Goal: Task Accomplishment & Management: Manage account settings

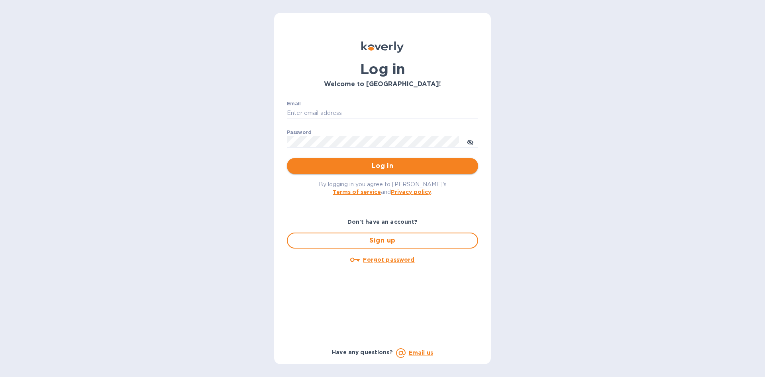
type input "[EMAIL_ADDRESS][DOMAIN_NAME]"
click at [374, 170] on span "Log in" at bounding box center [382, 166] width 179 height 10
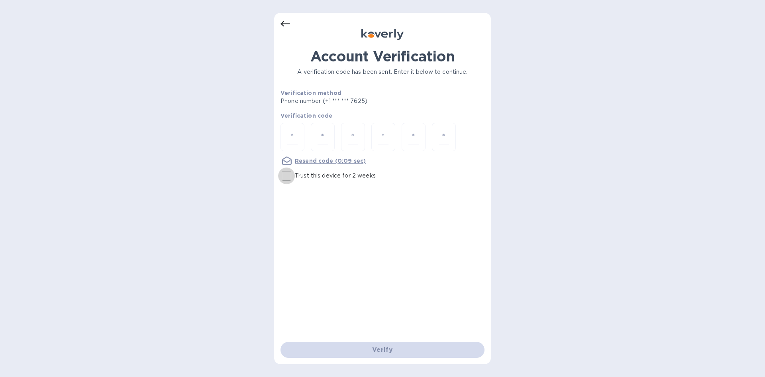
click at [289, 175] on input "Trust this device for 2 weeks" at bounding box center [286, 175] width 17 height 17
checkbox input "true"
click at [297, 141] on input "number" at bounding box center [292, 137] width 10 height 15
type input "5"
type input "1"
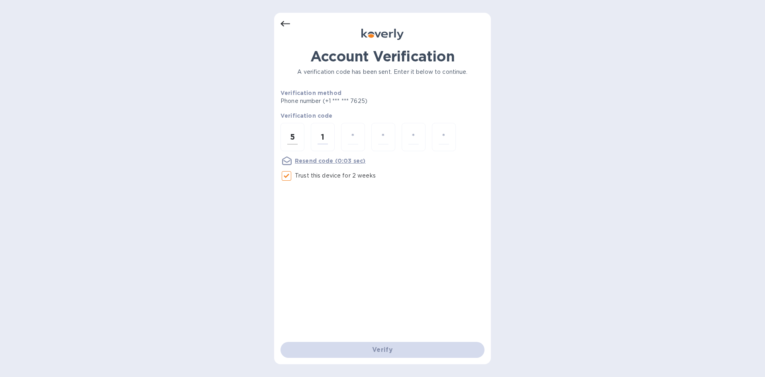
type input "9"
type input "7"
type input "6"
type input "0"
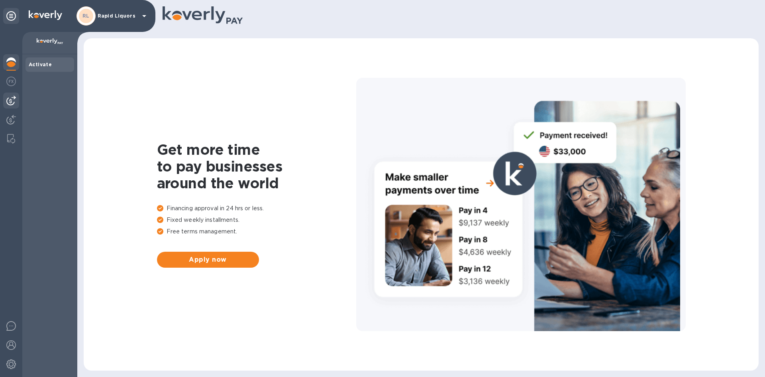
click at [8, 98] on img at bounding box center [11, 101] width 10 height 10
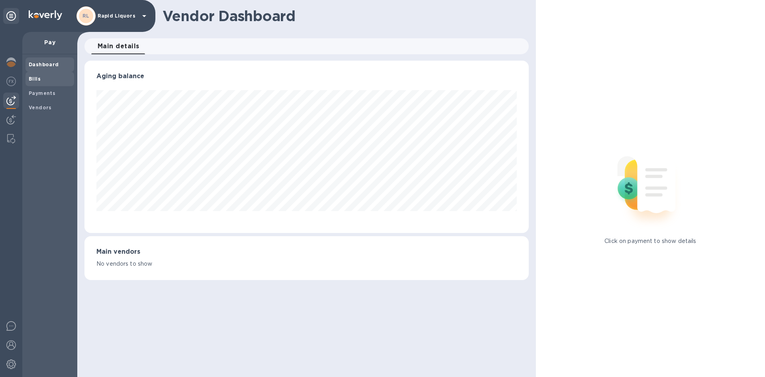
scroll to position [172, 444]
click at [37, 77] on b "Bills" at bounding box center [35, 79] width 12 height 6
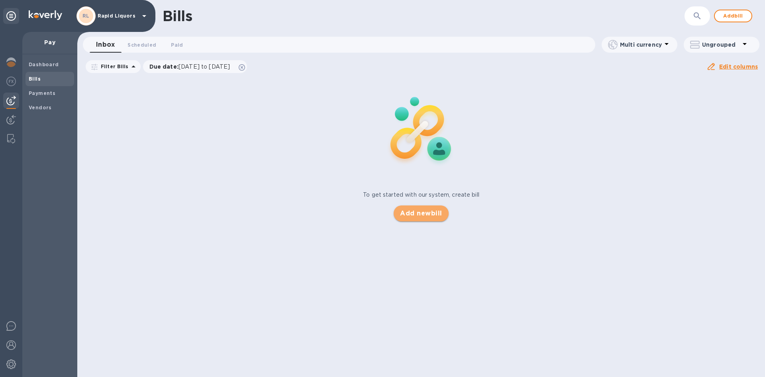
click at [418, 206] on button "Add new bill" at bounding box center [421, 213] width 55 height 16
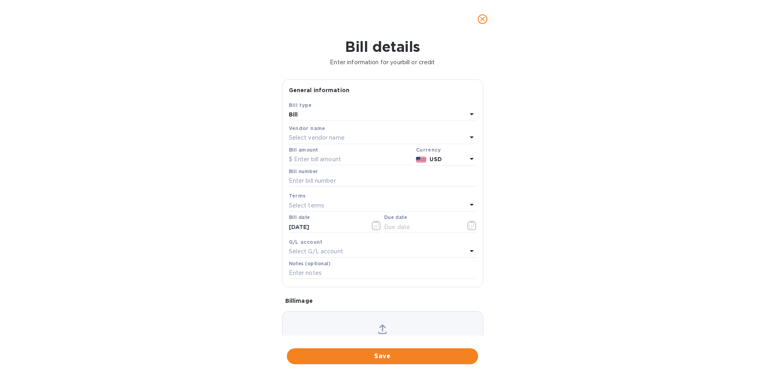
click at [319, 129] on b "Vendor name" at bounding box center [307, 128] width 37 height 6
click at [324, 138] on p "Select vendor name" at bounding box center [317, 138] width 56 height 8
click at [324, 178] on div "[PERSON_NAME] & Sons" at bounding box center [379, 183] width 175 height 15
click at [316, 163] on input "text" at bounding box center [351, 159] width 124 height 12
type input "3,523.98"
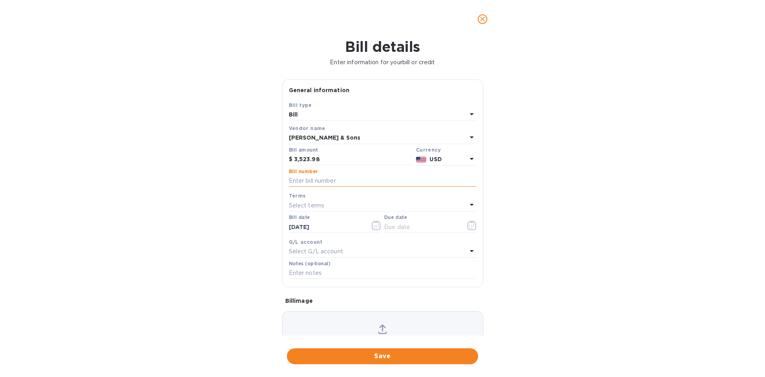
click at [337, 177] on input "text" at bounding box center [383, 181] width 188 height 12
type input "214295"
click at [468, 226] on icon "button" at bounding box center [472, 225] width 9 height 10
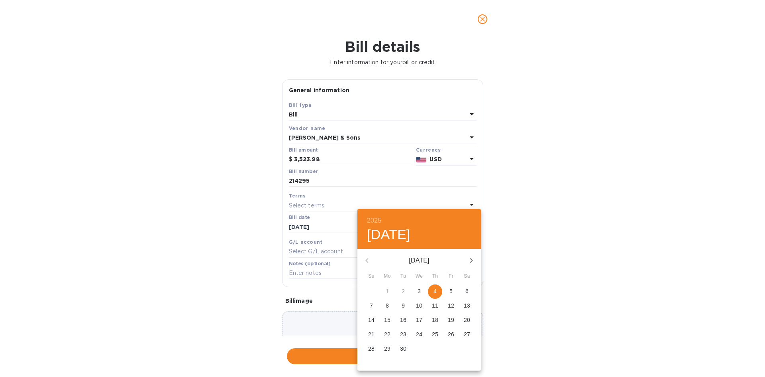
click at [434, 293] on p "4" at bounding box center [435, 291] width 3 height 8
type input "[DATE]"
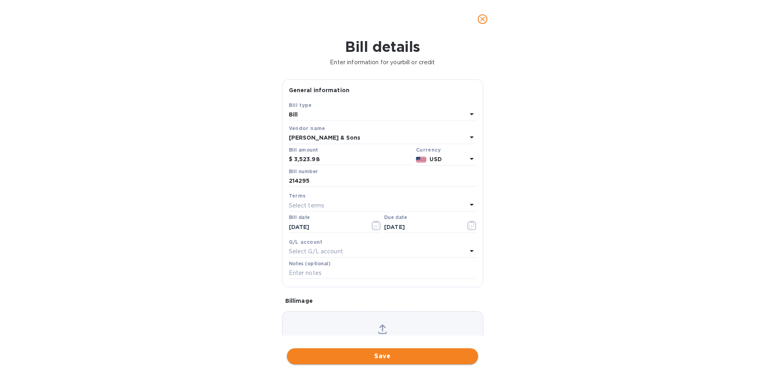
click at [407, 352] on span "Save" at bounding box center [382, 356] width 179 height 10
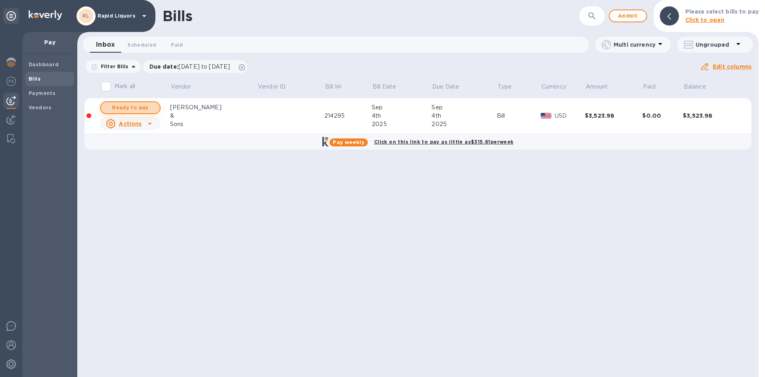
click at [135, 104] on span "Ready to pay" at bounding box center [130, 108] width 46 height 10
checkbox input "true"
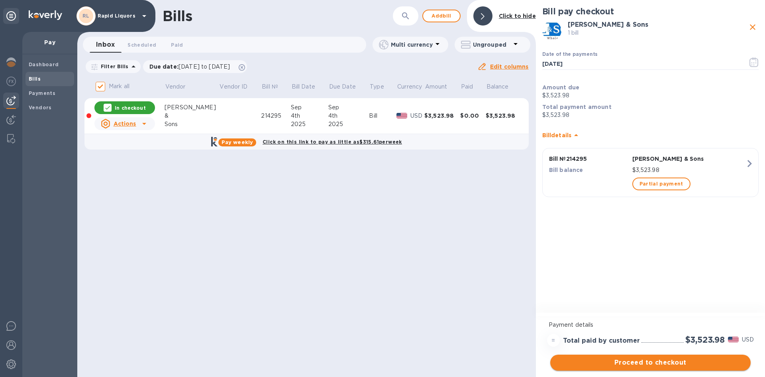
click at [622, 357] on button "Proceed to checkout" at bounding box center [650, 362] width 200 height 16
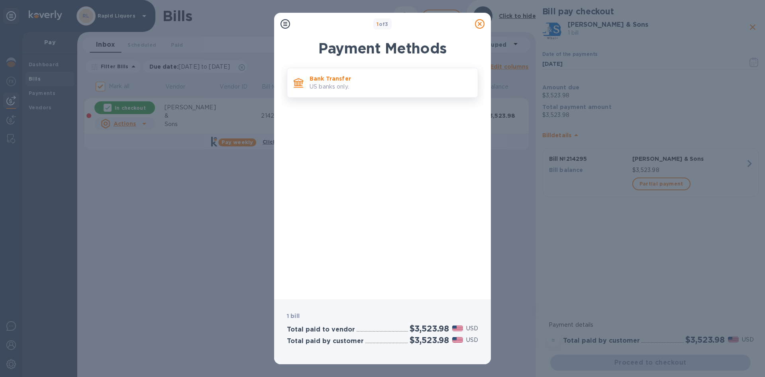
click at [343, 84] on p "US banks only." at bounding box center [391, 87] width 162 height 8
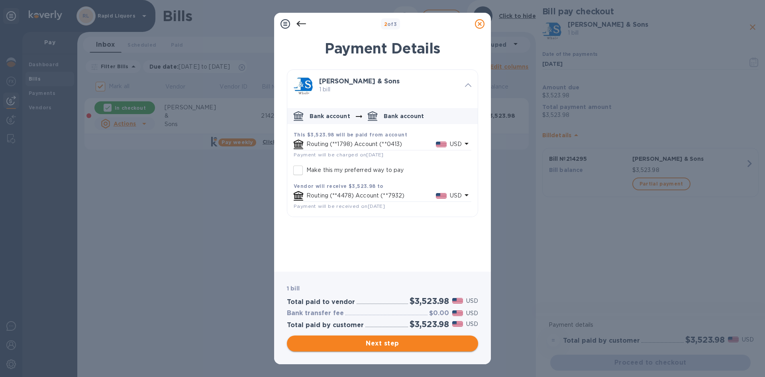
click at [391, 341] on span "Next step" at bounding box center [382, 343] width 179 height 10
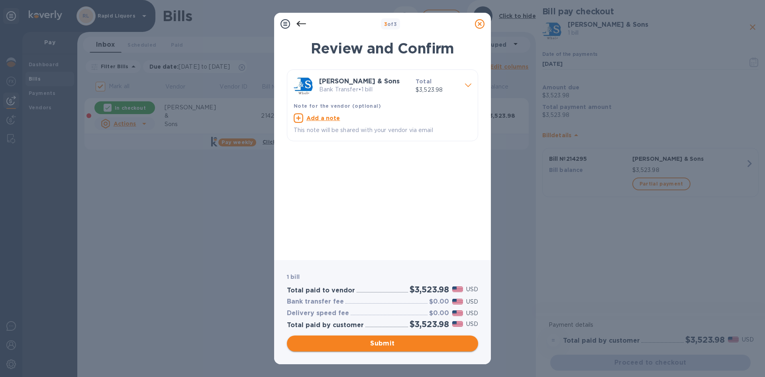
click at [371, 346] on span "Submit" at bounding box center [382, 343] width 179 height 10
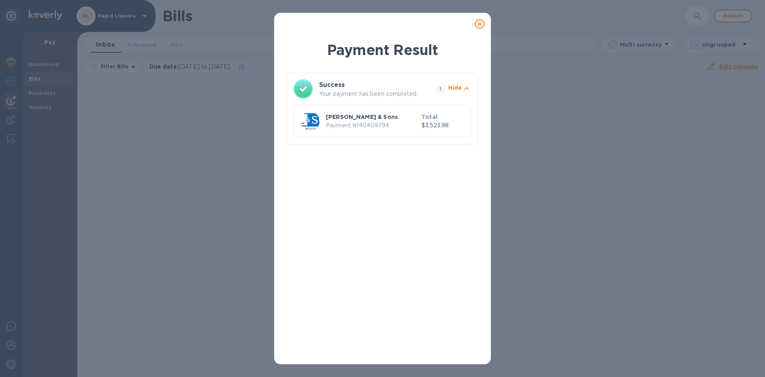
click at [477, 23] on icon at bounding box center [480, 24] width 10 height 10
